Goal: Task Accomplishment & Management: Use online tool/utility

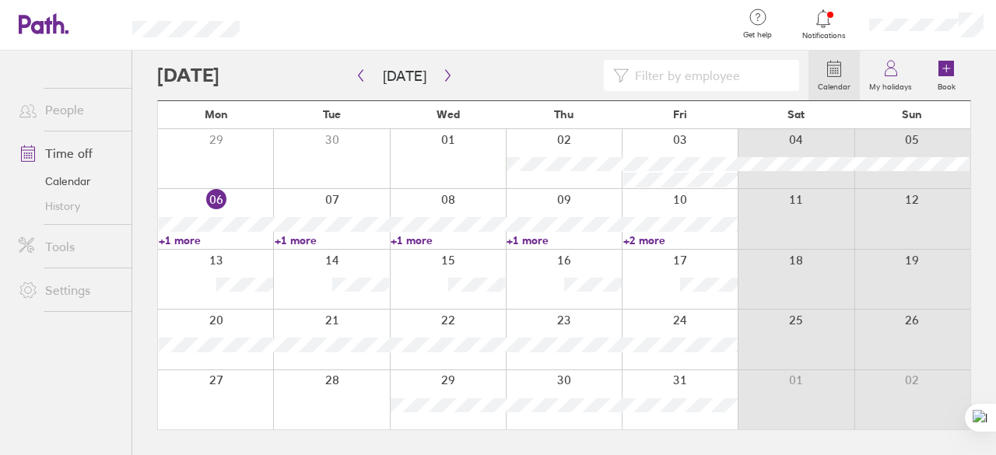
click at [72, 183] on link "Calendar" at bounding box center [68, 181] width 125 height 25
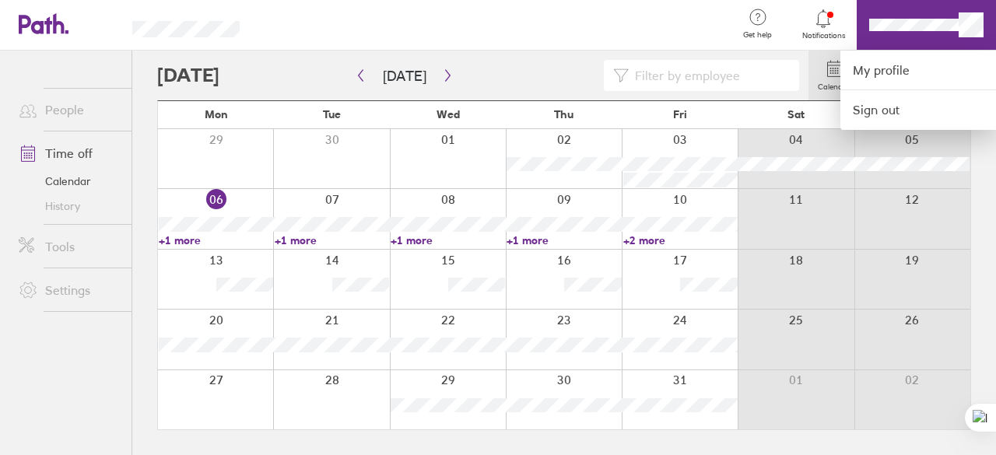
click at [642, 30] on div at bounding box center [494, 25] width 460 height 51
click at [821, 24] on div at bounding box center [498, 227] width 996 height 455
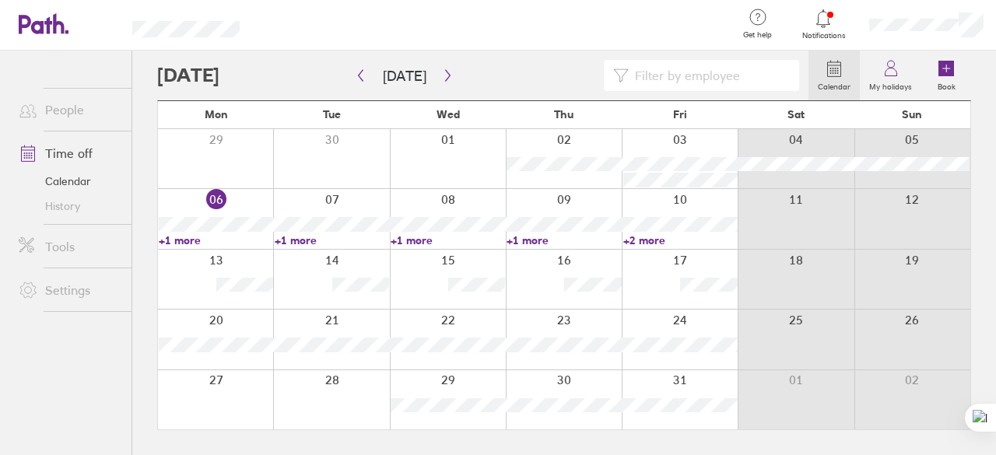
click at [72, 295] on link "Settings" at bounding box center [68, 290] width 125 height 31
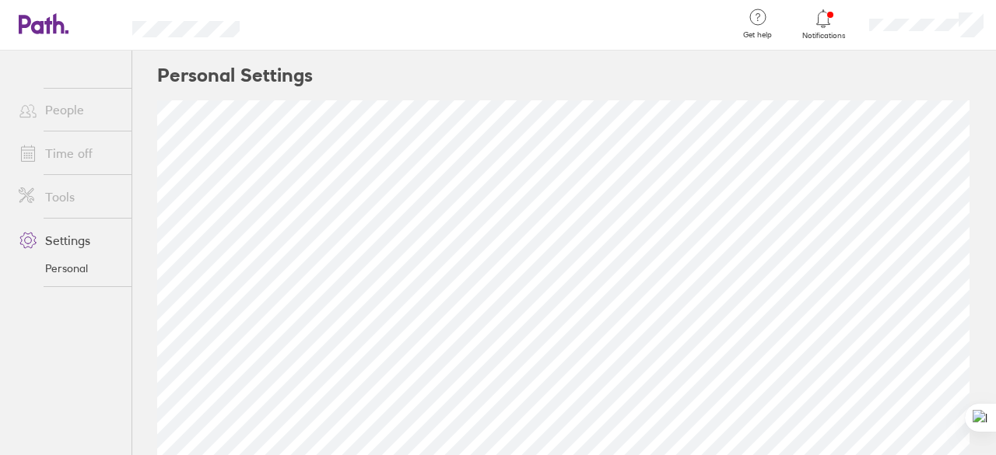
click at [59, 265] on link "Personal" at bounding box center [68, 268] width 125 height 25
click at [67, 239] on link "Settings" at bounding box center [68, 240] width 125 height 31
click at [61, 195] on link "Tools" at bounding box center [68, 196] width 125 height 31
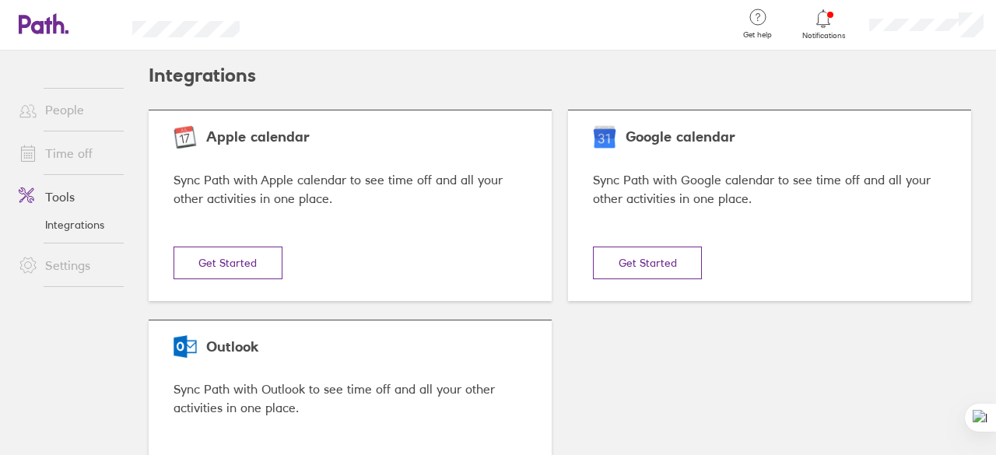
click at [638, 267] on button "Get Started" at bounding box center [647, 263] width 109 height 33
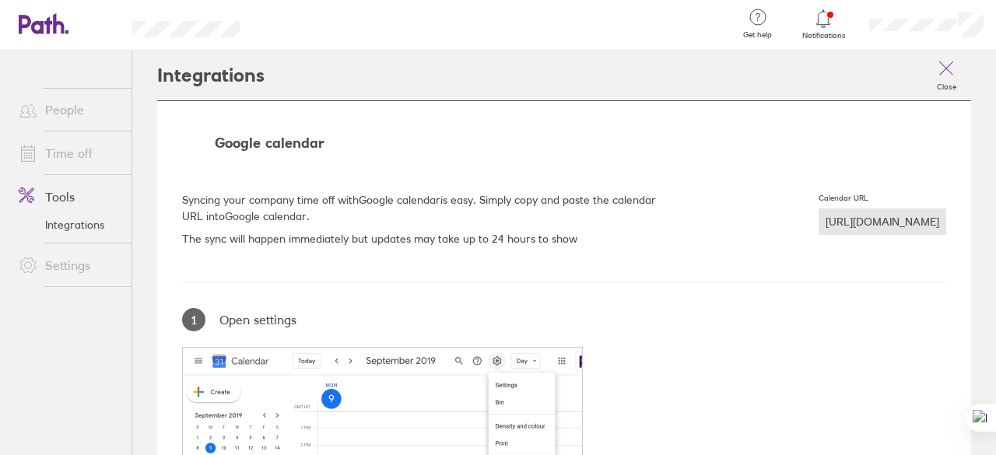
click at [818, 219] on div "[URL][DOMAIN_NAME]" at bounding box center [882, 221] width 128 height 26
click at [936, 64] on icon at bounding box center [945, 68] width 19 height 19
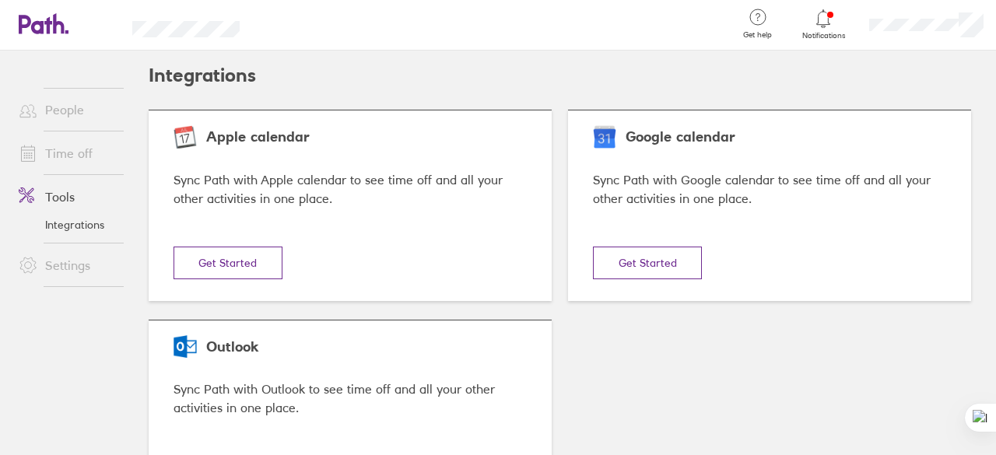
click at [72, 103] on link "People" at bounding box center [68, 109] width 125 height 31
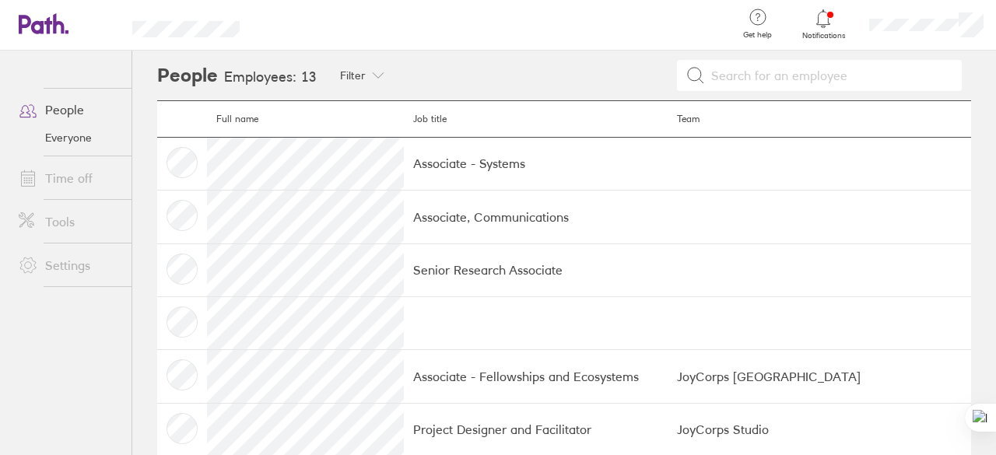
click at [91, 181] on link "Time off" at bounding box center [68, 178] width 125 height 31
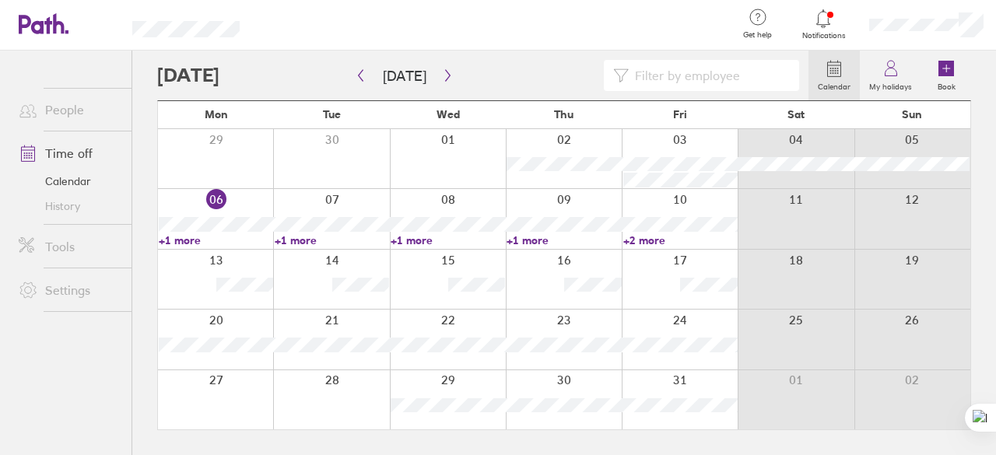
click at [57, 253] on link "Tools" at bounding box center [68, 246] width 125 height 31
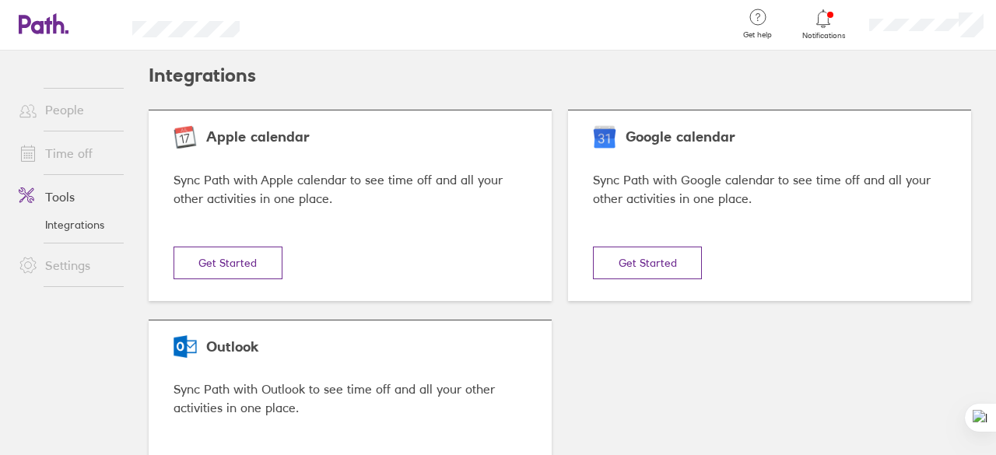
click at [272, 264] on button "Get Started" at bounding box center [227, 263] width 109 height 33
click at [677, 270] on button "Get Started" at bounding box center [647, 263] width 109 height 33
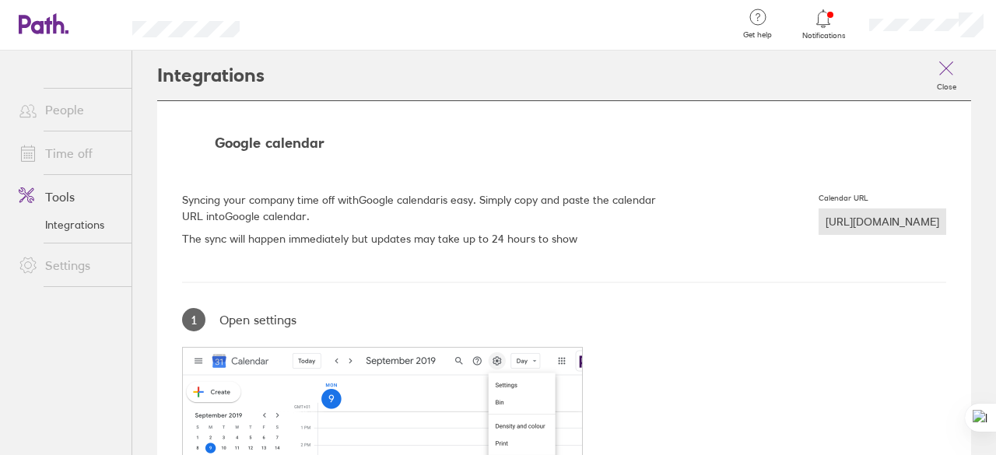
click at [823, 222] on div "[URL][DOMAIN_NAME]" at bounding box center [882, 221] width 128 height 26
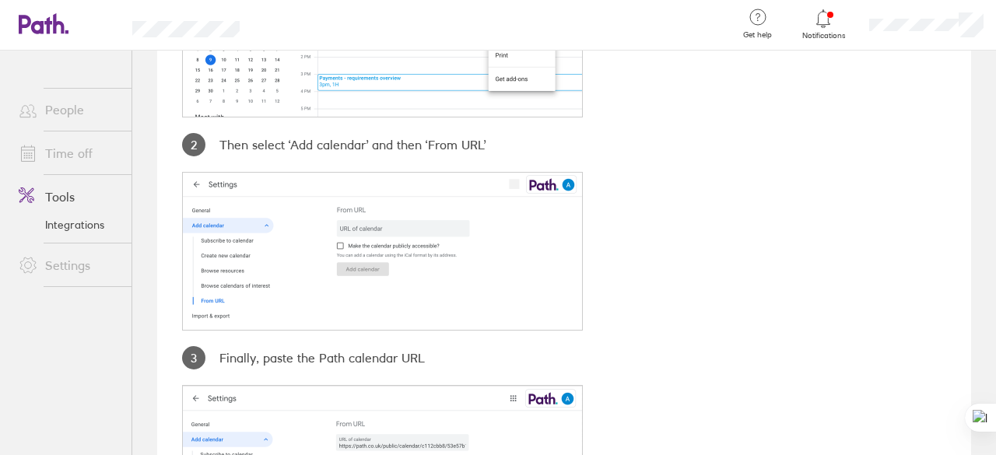
scroll to position [389, 0]
click at [818, 250] on div "Google calendar Syncing your company time off with Google calendar is easy. Sim…" at bounding box center [564, 147] width 814 height 872
